Goal: Transaction & Acquisition: Download file/media

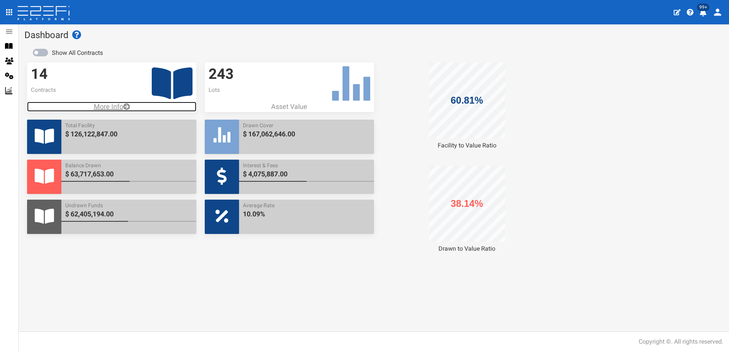
click at [113, 105] on p "More Info" at bounding box center [111, 107] width 169 height 10
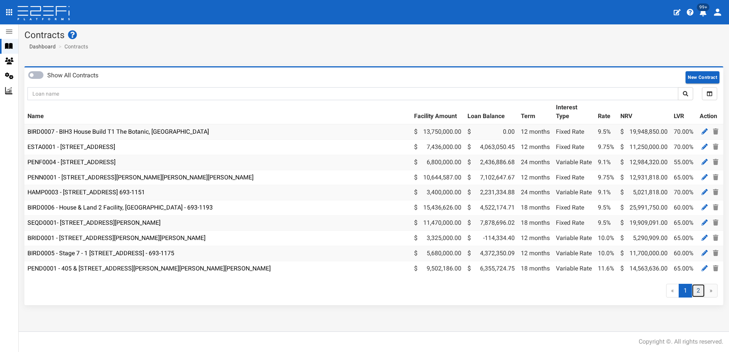
click at [697, 298] on link "2" at bounding box center [698, 291] width 13 height 14
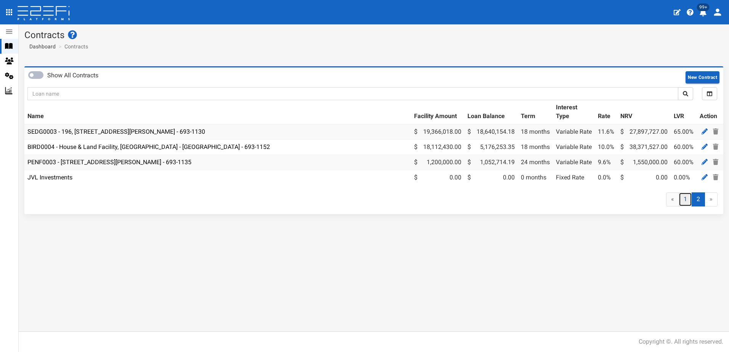
click at [686, 207] on link "1" at bounding box center [685, 200] width 13 height 14
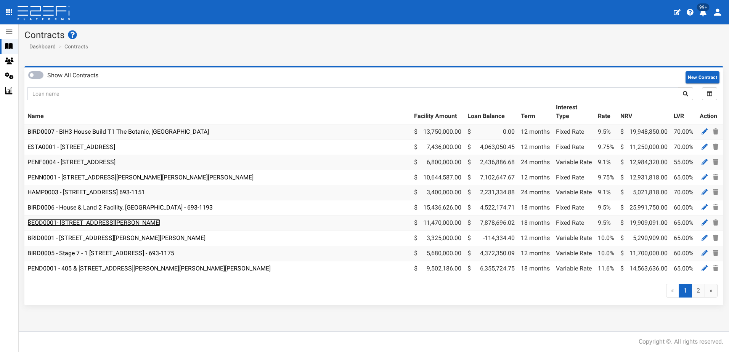
click at [99, 221] on link "SEQD0001- 77 Gaskell Street, Eight Mile Plains - 693-1180" at bounding box center [93, 222] width 133 height 7
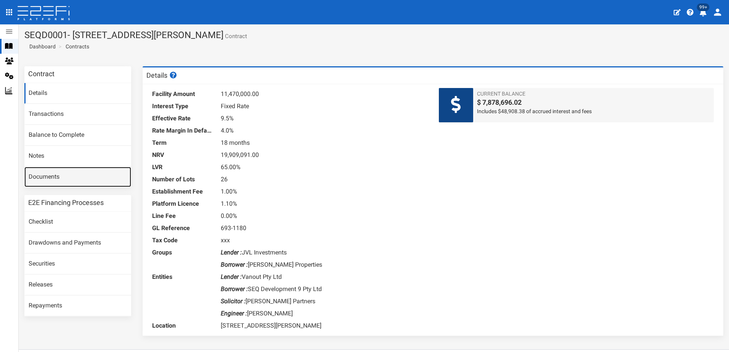
click at [45, 174] on link "Documents" at bounding box center [77, 177] width 107 height 21
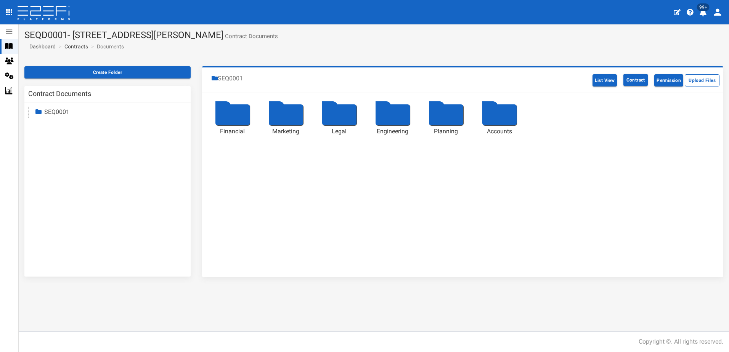
click at [44, 111] on link "SEQ0001" at bounding box center [56, 111] width 25 height 7
click at [336, 115] on div at bounding box center [339, 114] width 34 height 21
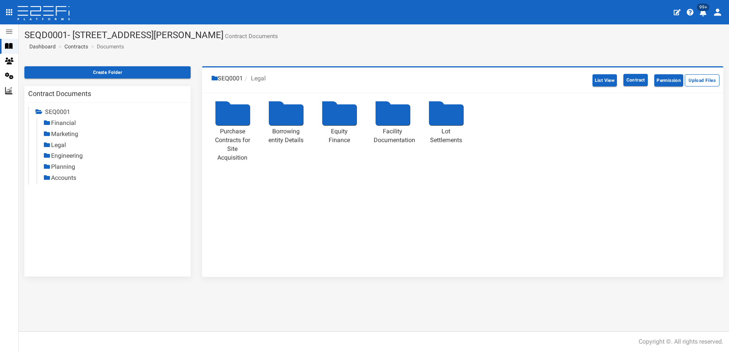
click at [389, 112] on div at bounding box center [393, 114] width 34 height 21
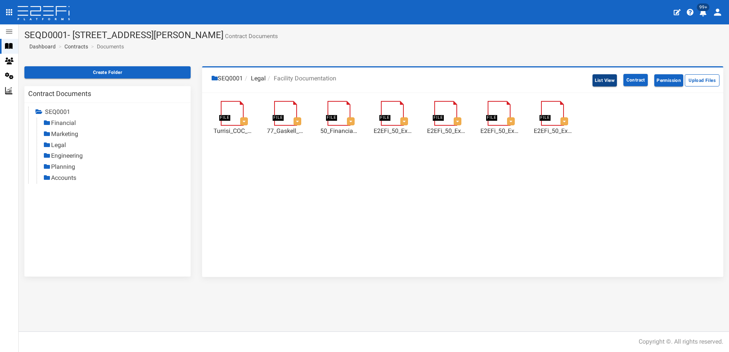
click at [605, 81] on button "List View" at bounding box center [605, 80] width 25 height 12
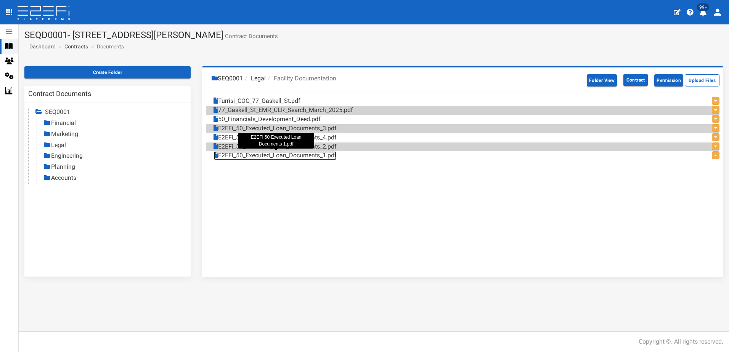
click at [235, 154] on link "E2EFi_50_Executed_Loan_Documents_1.pdf" at bounding box center [275, 155] width 123 height 9
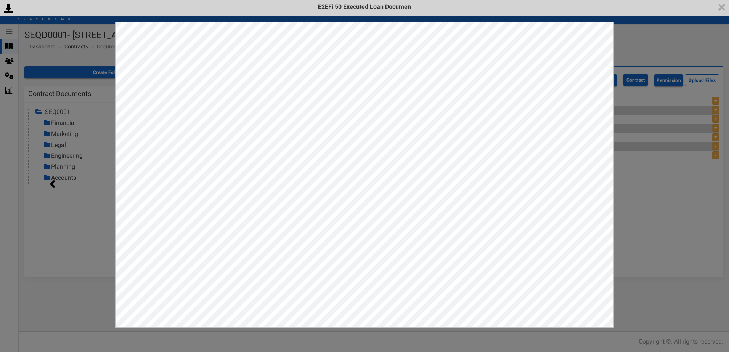
click at [665, 33] on div "<p>Your browser does not support iframes.</p><script type="text/javascript">ale…" at bounding box center [364, 176] width 729 height 352
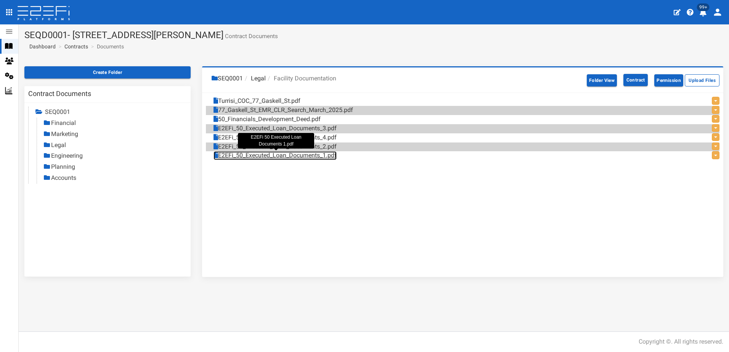
click at [291, 155] on link "E2EFi_50_Executed_Loan_Documents_1.pdf" at bounding box center [275, 155] width 123 height 9
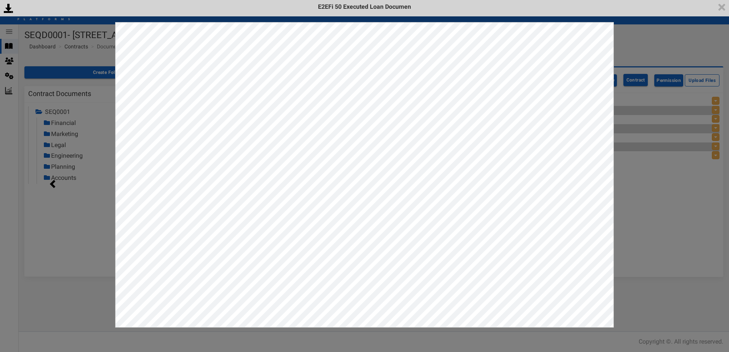
click at [667, 47] on div "<p>Your browser does not support iframes.</p><script type="text/javascript">ale…" at bounding box center [364, 176] width 729 height 352
